Goal: Transaction & Acquisition: Purchase product/service

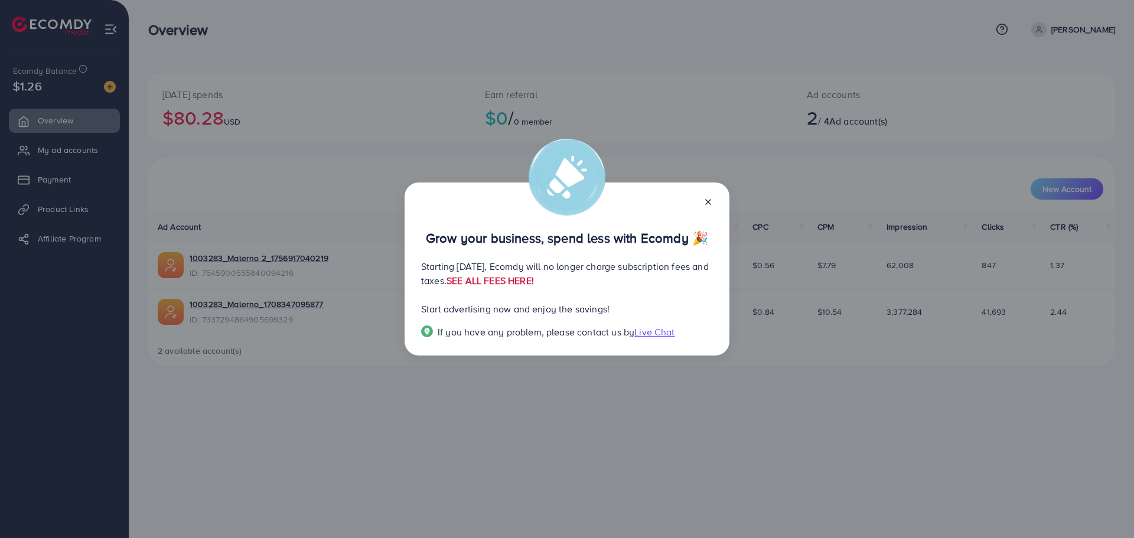
click at [534, 282] on link "SEE ALL FEES HERE!" at bounding box center [490, 280] width 87 height 13
click at [705, 203] on icon at bounding box center [708, 201] width 9 height 9
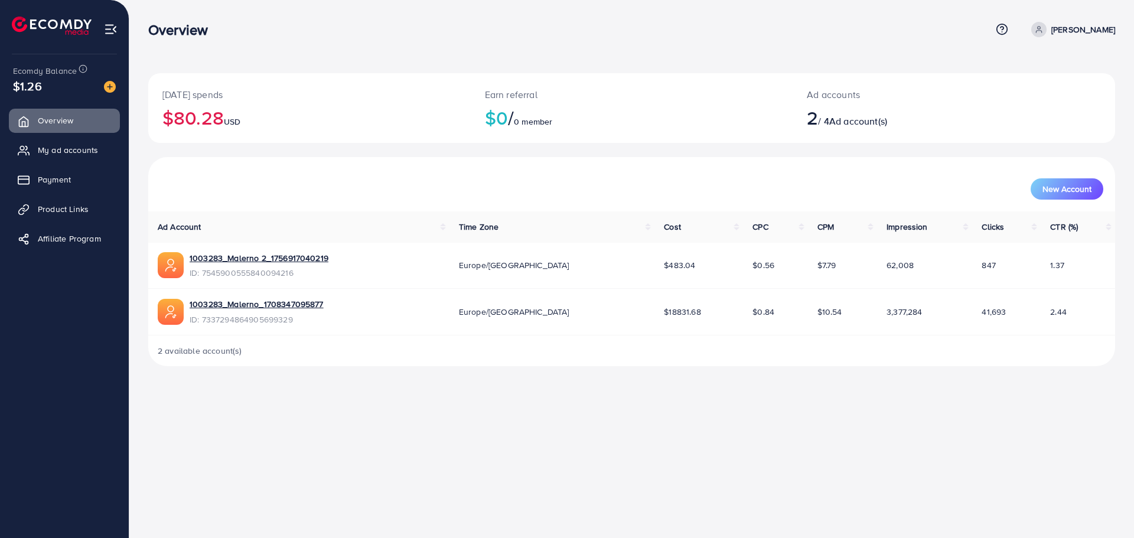
click at [113, 84] on img at bounding box center [110, 87] width 12 height 12
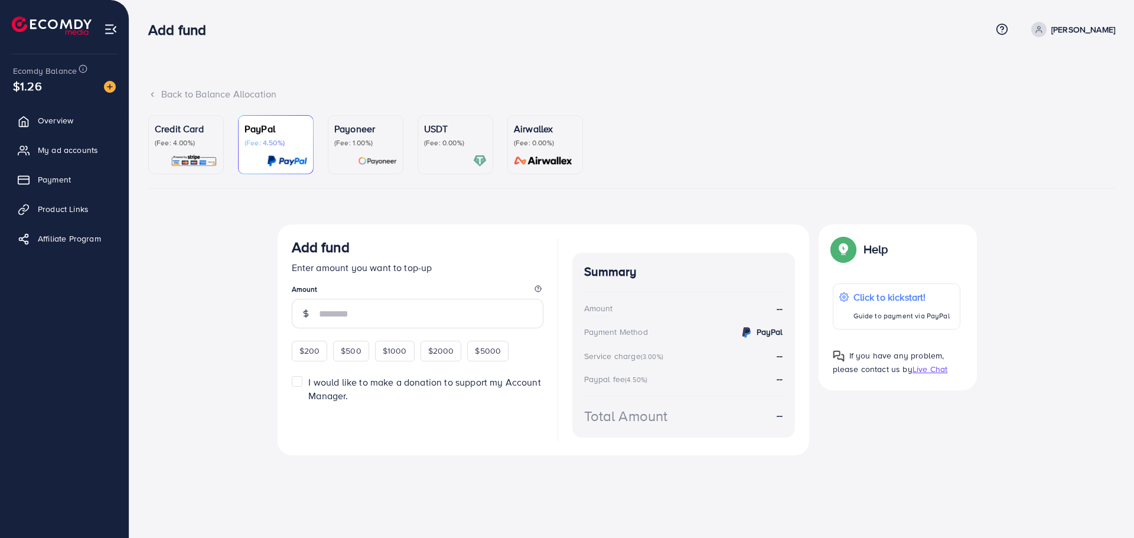
click at [196, 155] on img at bounding box center [194, 161] width 47 height 14
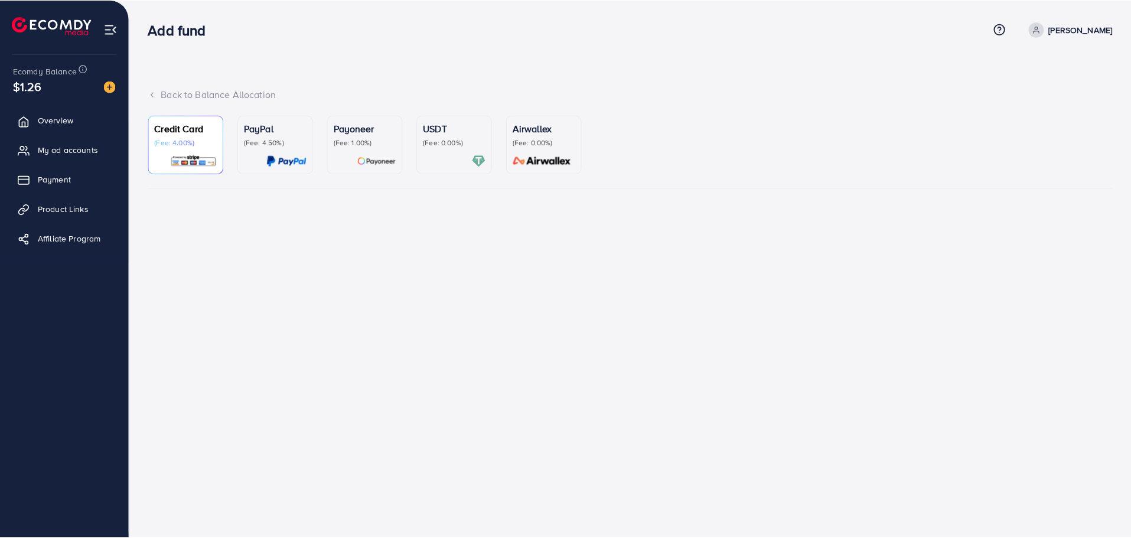
scroll to position [239, 0]
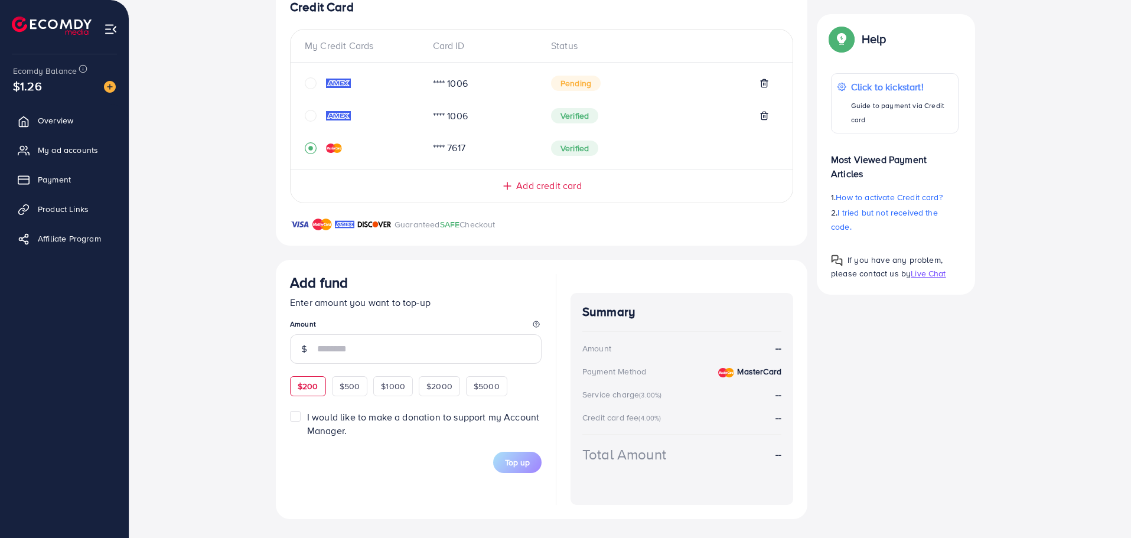
click at [311, 385] on div "$200 $500 $1000 $2000 $5000" at bounding box center [411, 384] width 242 height 23
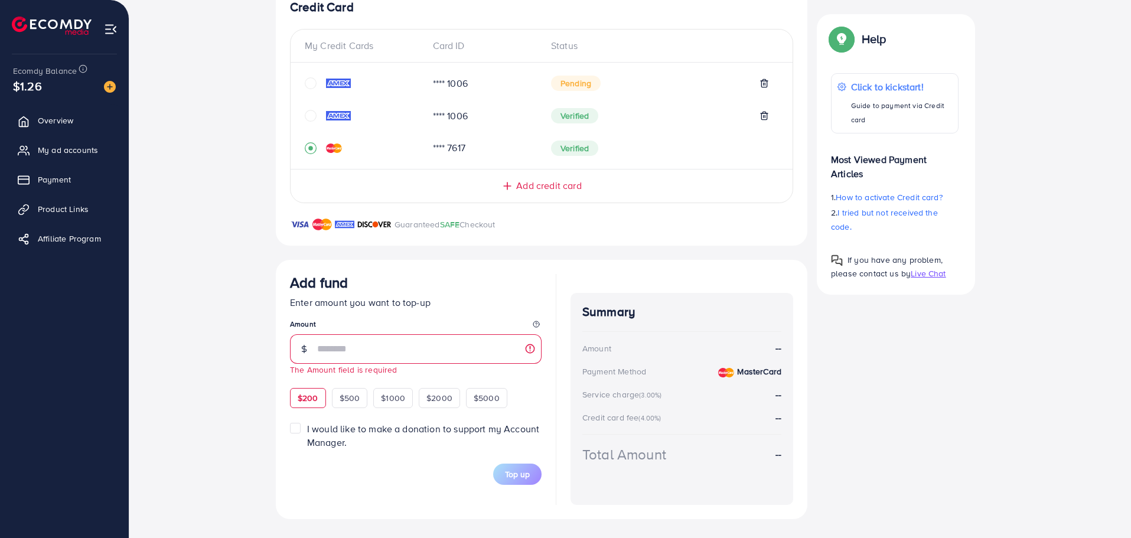
click at [313, 407] on div "$200" at bounding box center [308, 398] width 36 height 20
type input "***"
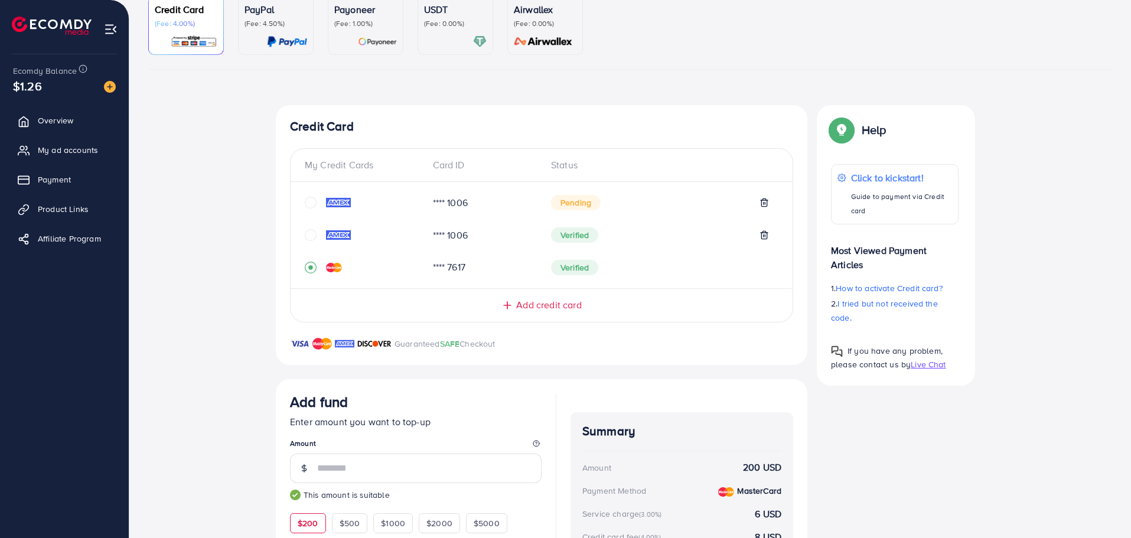
scroll to position [121, 0]
click at [72, 122] on span "Overview" at bounding box center [58, 121] width 35 height 12
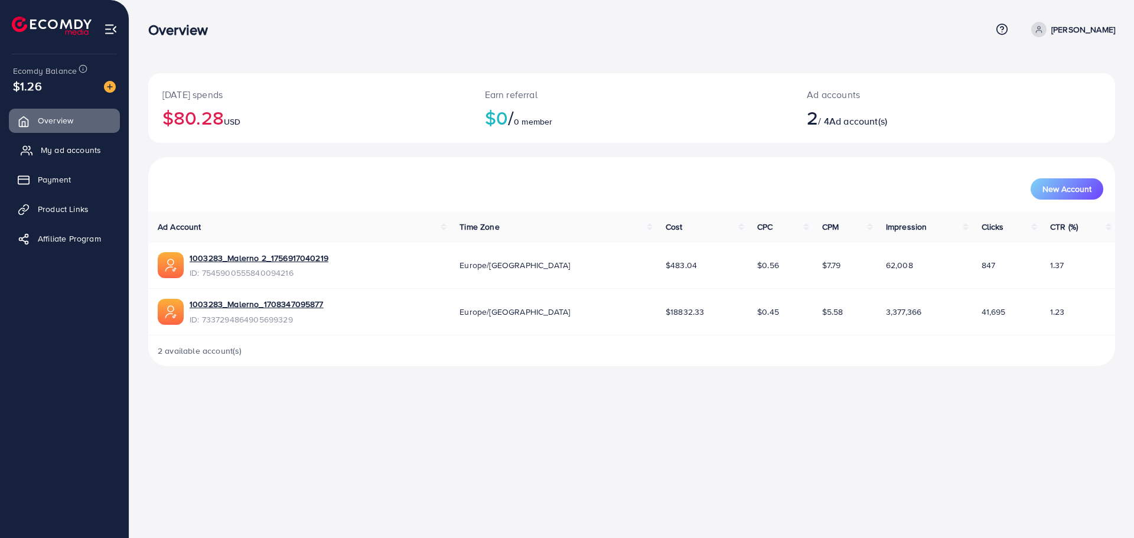
click at [81, 145] on span "My ad accounts" at bounding box center [71, 150] width 60 height 12
